Goal: Task Accomplishment & Management: Use online tool/utility

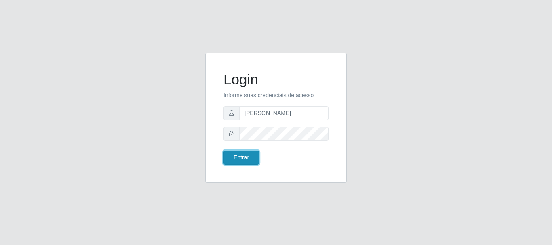
click at [249, 160] on button "Entrar" at bounding box center [241, 158] width 36 height 14
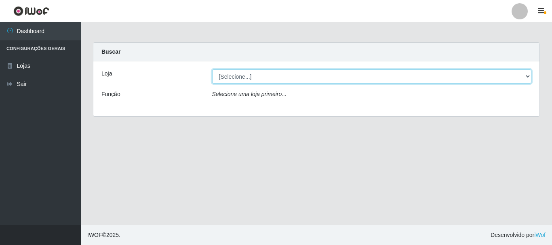
click at [283, 80] on select "[Selecione...] Bemais Supermercados - [GEOGRAPHIC_DATA]" at bounding box center [372, 77] width 320 height 14
select select "249"
click at [212, 70] on select "[Selecione...] Bemais Supermercados - [GEOGRAPHIC_DATA]" at bounding box center [372, 77] width 320 height 14
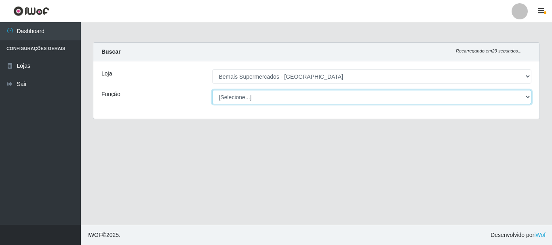
click at [272, 97] on select "[Selecione...] ASG ASG + ASG ++ Auxiliar de Depósito Auxiliar de Depósito + Aux…" at bounding box center [372, 97] width 320 height 14
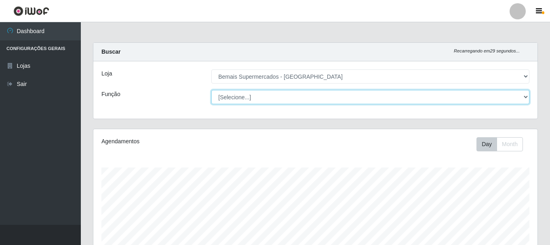
scroll to position [168, 444]
select select "72"
click at [211, 90] on select "[Selecione...] ASG ASG + ASG ++ Auxiliar de Depósito Auxiliar de Depósito + Aux…" at bounding box center [370, 97] width 318 height 14
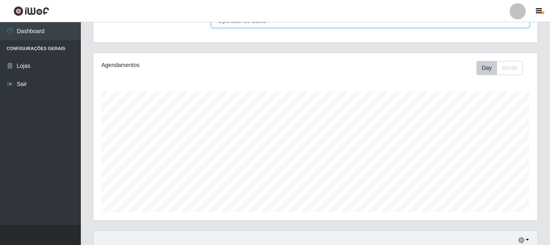
scroll to position [147, 0]
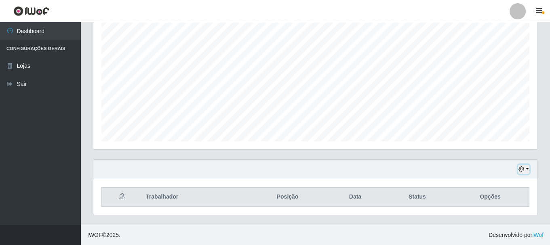
drag, startPoint x: 520, startPoint y: 169, endPoint x: 514, endPoint y: 168, distance: 6.2
click at [520, 168] on icon "button" at bounding box center [521, 169] width 6 height 6
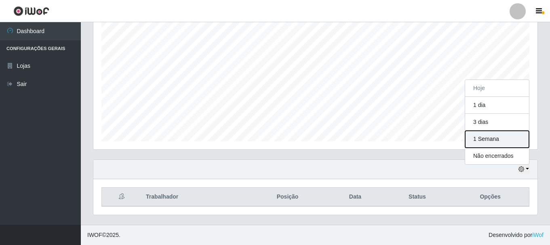
click at [506, 139] on button "1 Semana" at bounding box center [497, 139] width 64 height 17
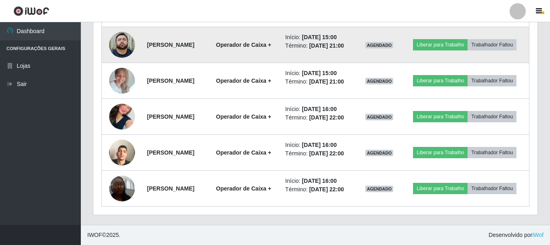
scroll to position [610, 0]
